Goal: Information Seeking & Learning: Learn about a topic

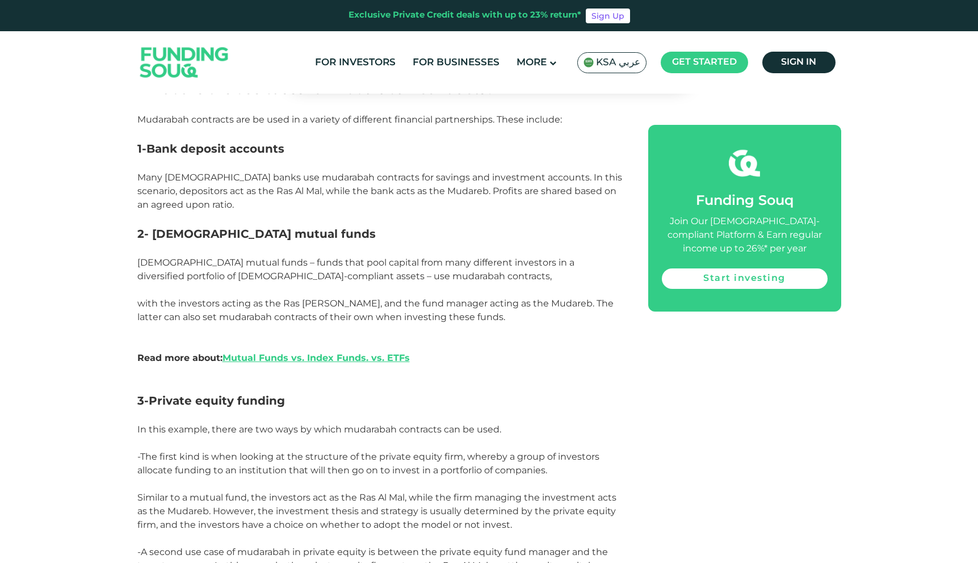
scroll to position [1300, 0]
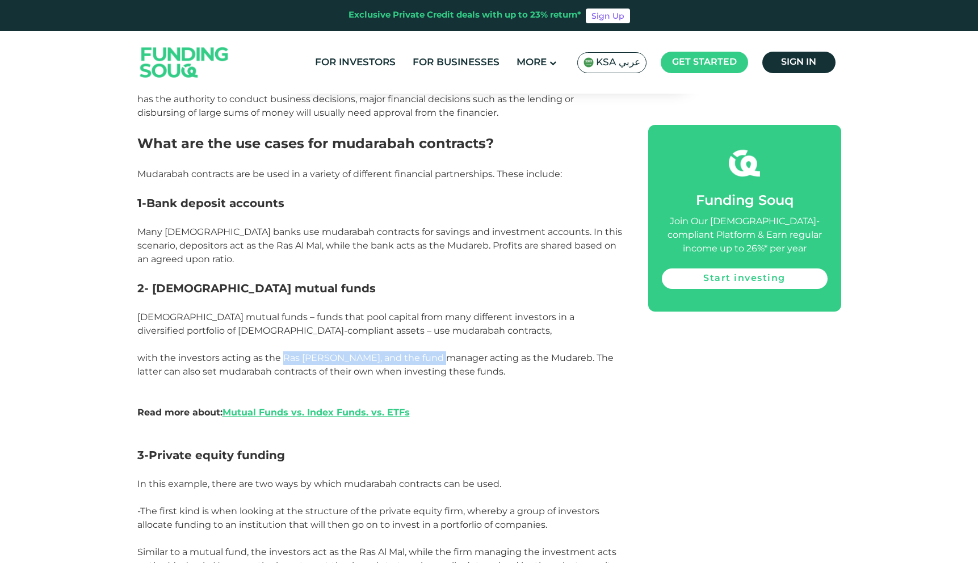
drag, startPoint x: 281, startPoint y: 356, endPoint x: 436, endPoint y: 357, distance: 155.0
click at [436, 357] on span "with the investors acting as the Ras [PERSON_NAME], and the fund manager acting…" at bounding box center [375, 365] width 476 height 24
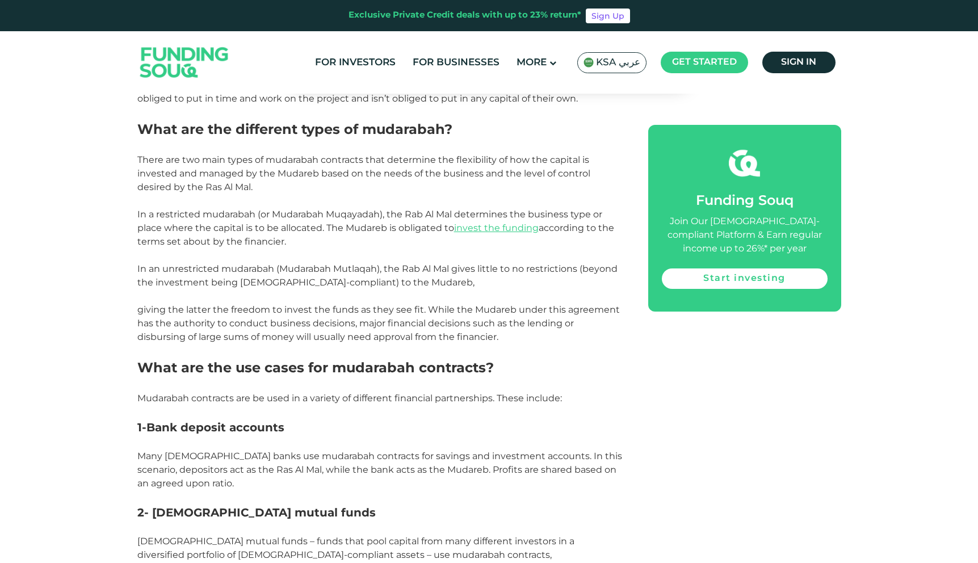
scroll to position [1076, 0]
drag, startPoint x: 283, startPoint y: 311, endPoint x: 419, endPoint y: 312, distance: 136.8
click at [419, 312] on span "giving the latter the freedom to invest the funds as they see fit. While the Mu…" at bounding box center [378, 323] width 483 height 38
drag, startPoint x: 513, startPoint y: 309, endPoint x: 293, endPoint y: 312, distance: 220.3
click at [293, 312] on span "giving the latter the freedom to invest the funds as they see fit. While the Mu…" at bounding box center [378, 323] width 483 height 38
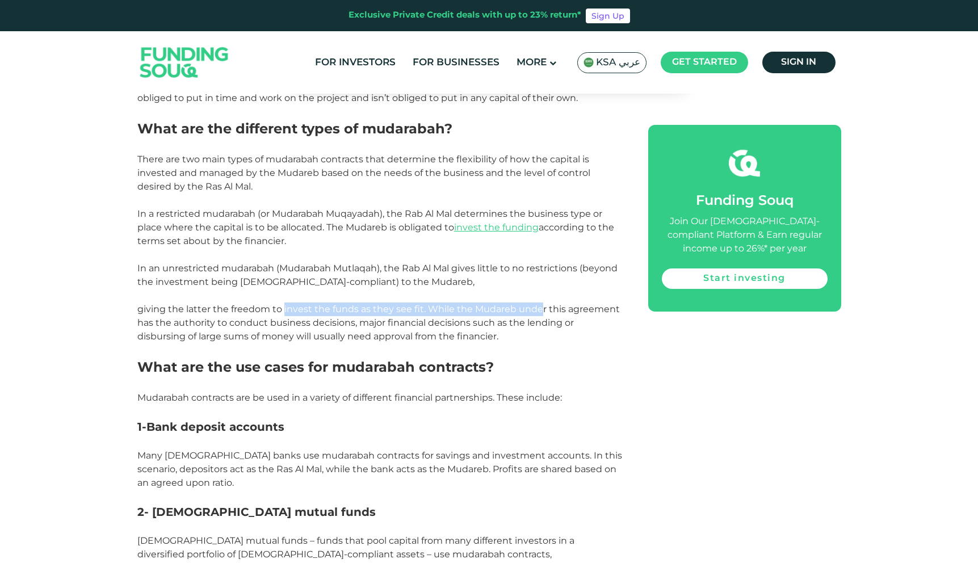
drag, startPoint x: 283, startPoint y: 311, endPoint x: 540, endPoint y: 311, distance: 256.6
click at [540, 311] on span "giving the latter the freedom to invest the funds as they see fit. While the Mu…" at bounding box center [378, 323] width 483 height 38
drag, startPoint x: 232, startPoint y: 308, endPoint x: 540, endPoint y: 312, distance: 308.3
click at [540, 312] on span "giving the latter the freedom to invest the funds as they see fit. While the Mu…" at bounding box center [378, 323] width 483 height 38
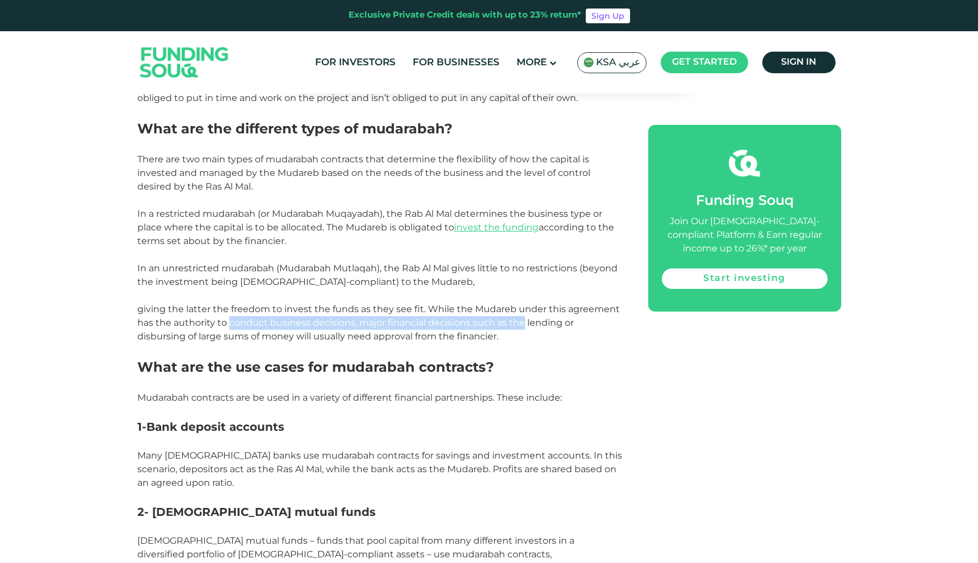
drag, startPoint x: 229, startPoint y: 323, endPoint x: 522, endPoint y: 320, distance: 292.9
click at [522, 320] on span "giving the latter the freedom to invest the funds as they see fit. While the Mu…" at bounding box center [378, 323] width 483 height 38
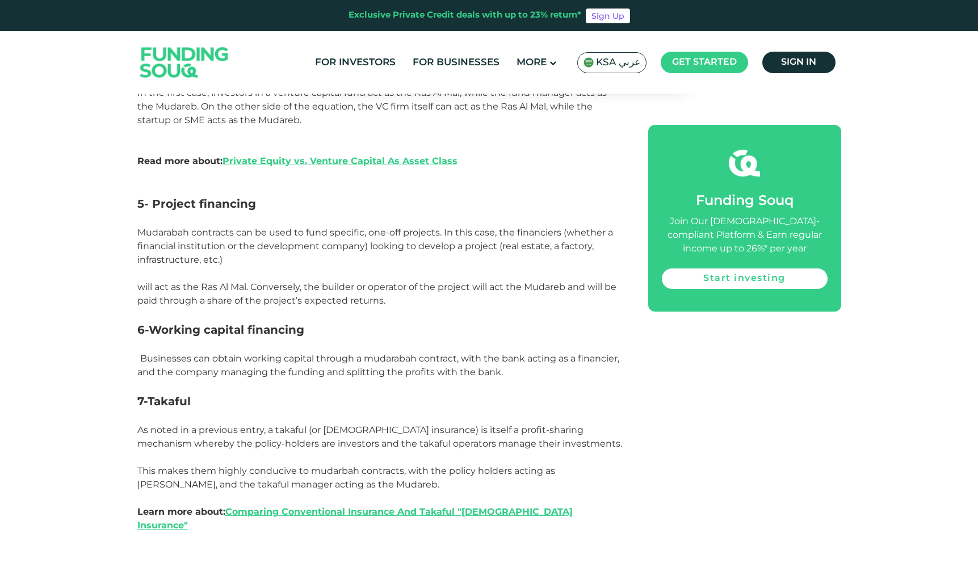
scroll to position [1981, 0]
